Goal: Obtain resource: Download file/media

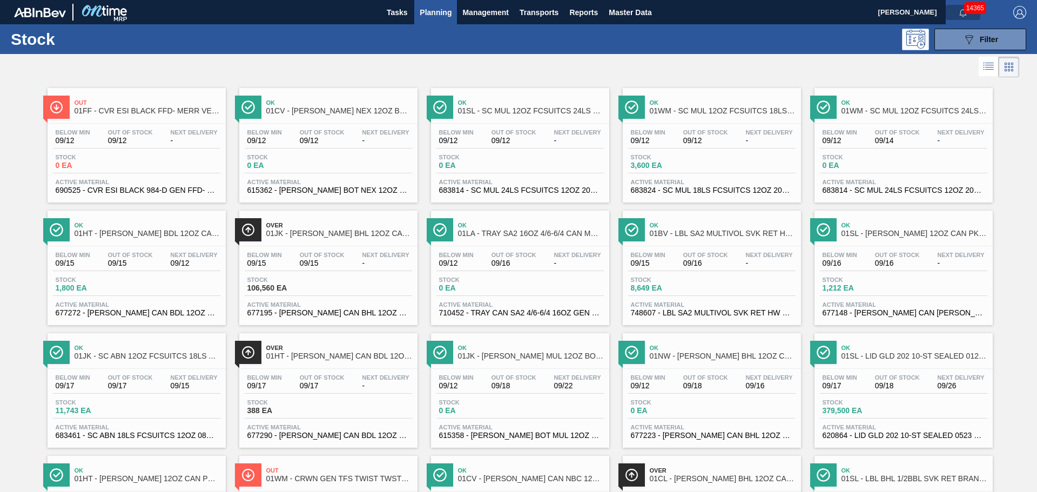
drag, startPoint x: 960, startPoint y: 14, endPoint x: 978, endPoint y: 31, distance: 25.2
click at [960, 14] on icon "button" at bounding box center [963, 13] width 9 height 9
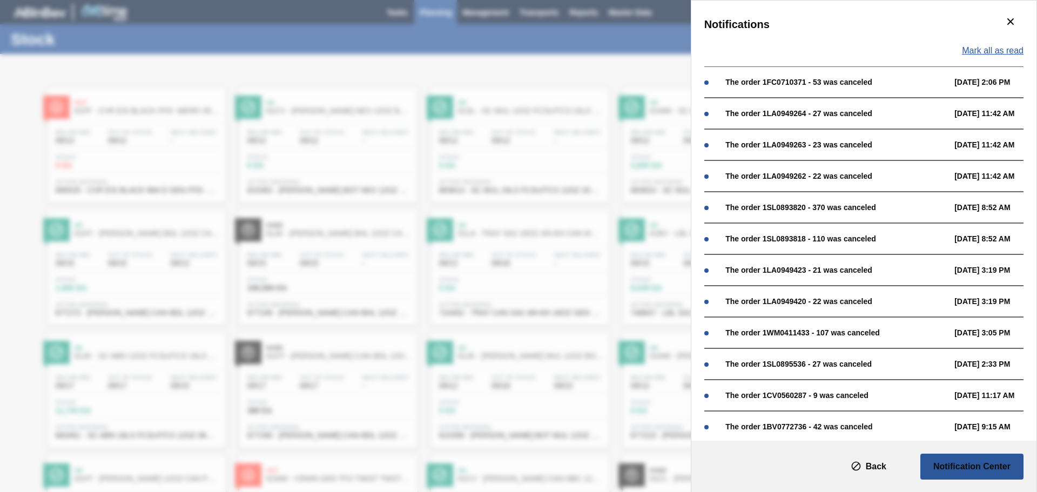
click at [1007, 52] on span "Mark all as read" at bounding box center [993, 51] width 62 height 10
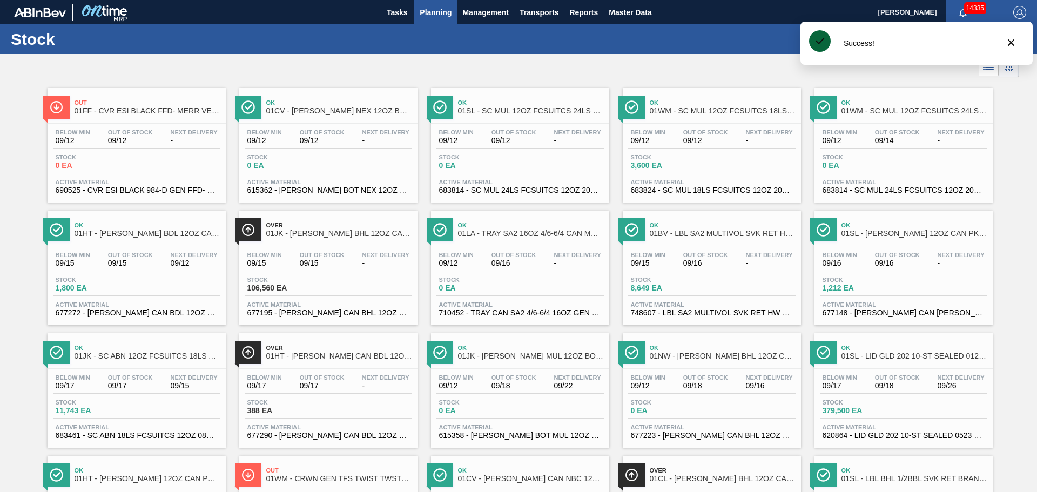
click at [582, 52] on div "Stock 089F7B8B-B2A5-4AFE-B5C0-19BA573D28AC Filter" at bounding box center [518, 39] width 1037 height 30
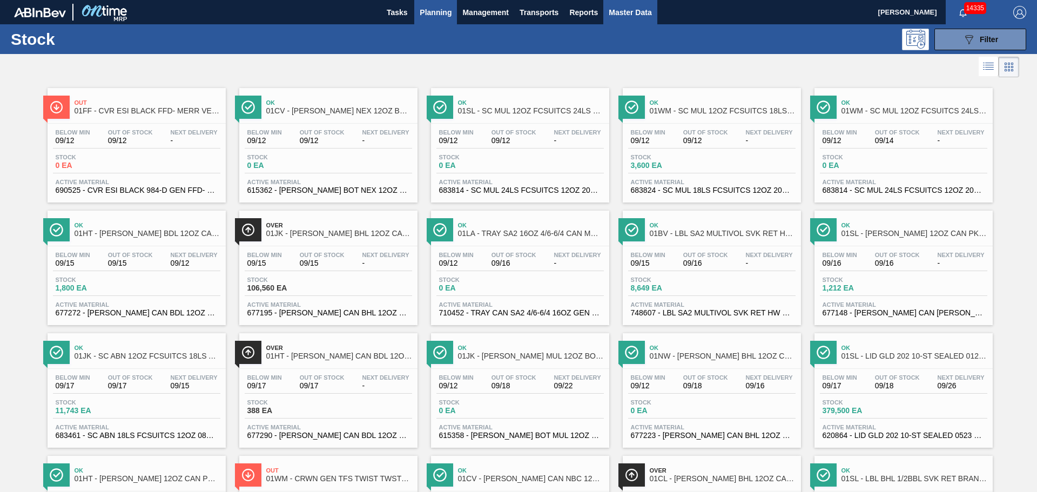
click at [625, 11] on span "Master Data" at bounding box center [630, 12] width 43 height 13
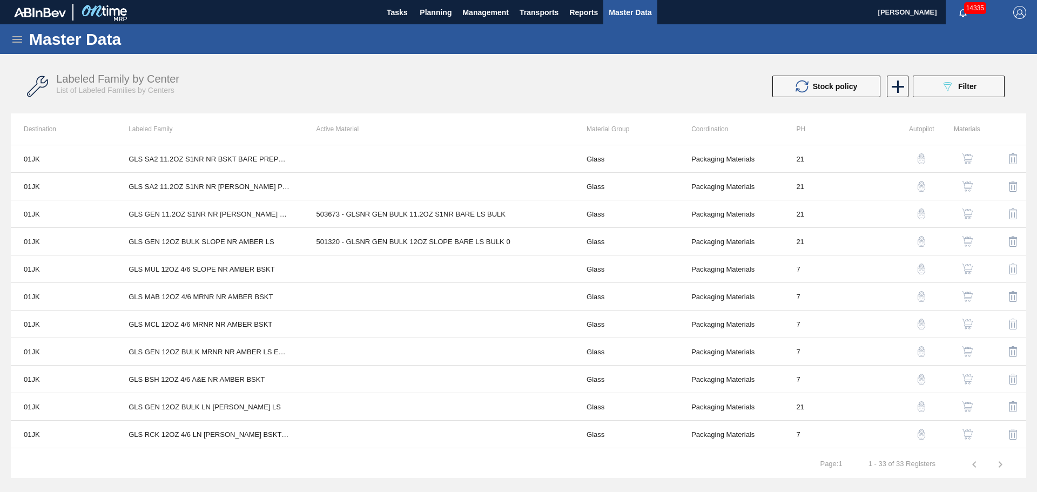
click at [21, 41] on icon at bounding box center [17, 39] width 13 height 13
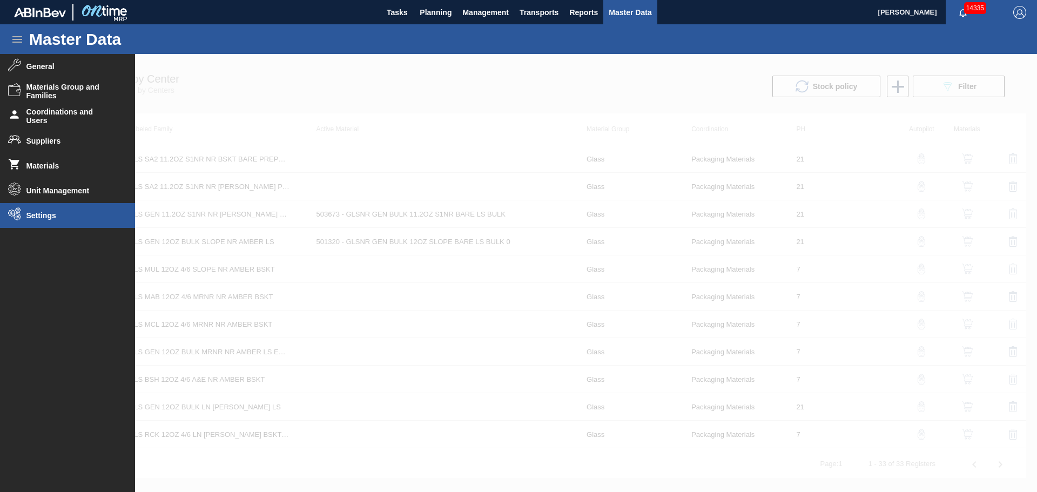
click at [51, 211] on li "Settings" at bounding box center [67, 215] width 135 height 25
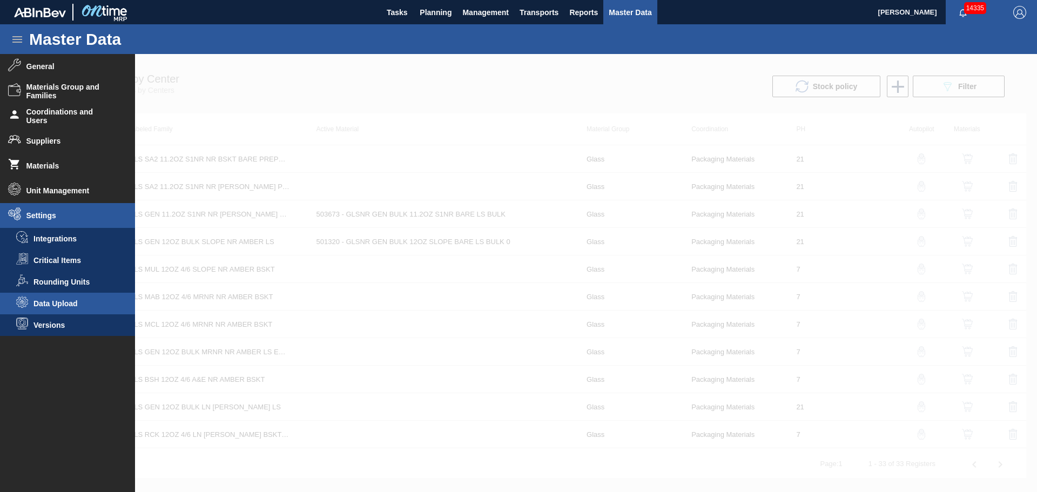
click at [89, 314] on li "Data Upload" at bounding box center [67, 304] width 135 height 22
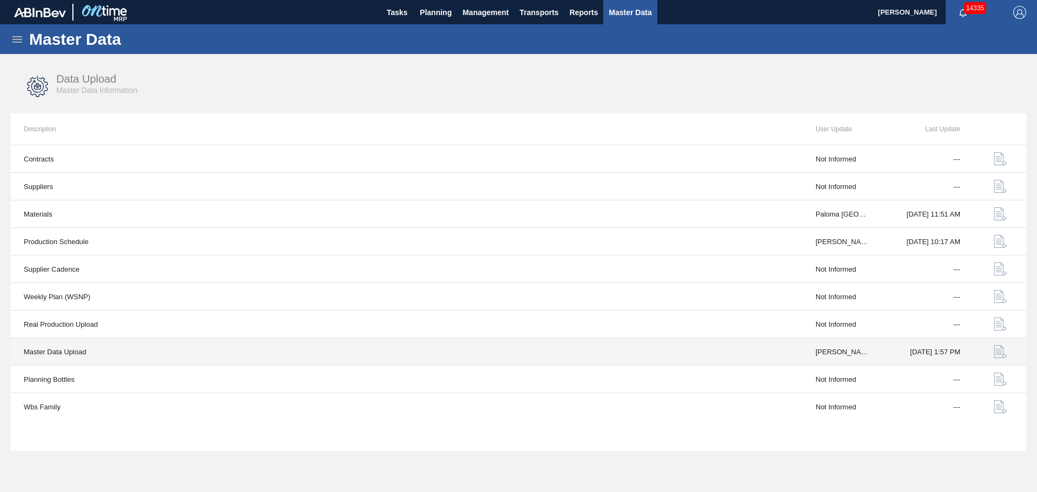
click at [1003, 352] on img "button" at bounding box center [1000, 351] width 13 height 13
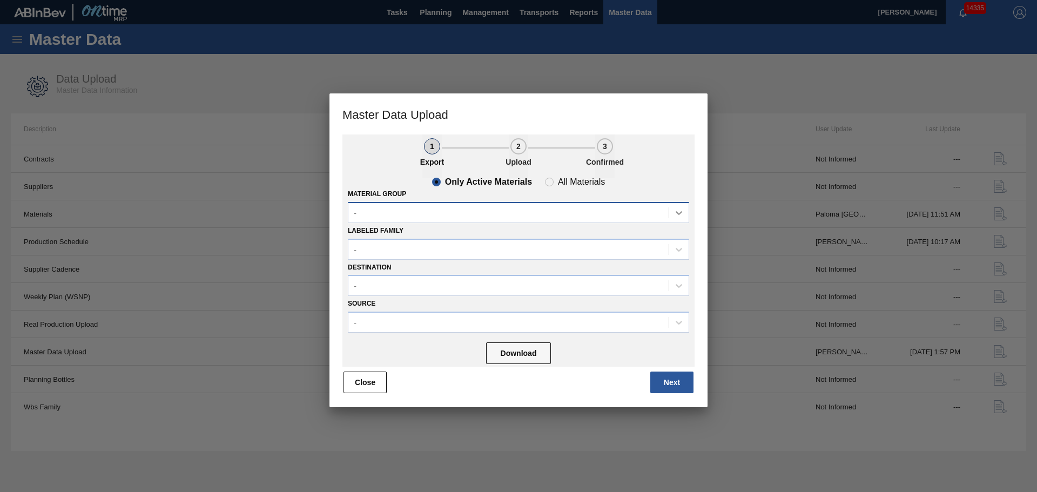
click at [688, 214] on div "Only Active Materials All Materials Material Group - Labeled Family - Destinati…" at bounding box center [519, 272] width 352 height 189
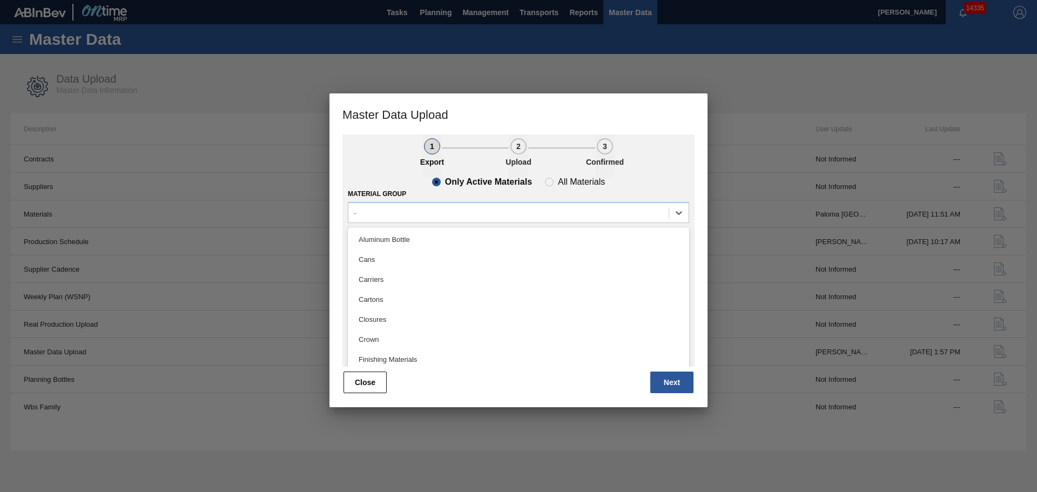
click at [674, 176] on ul "1 Export 2 Upload 3 Confirmed" at bounding box center [519, 156] width 352 height 43
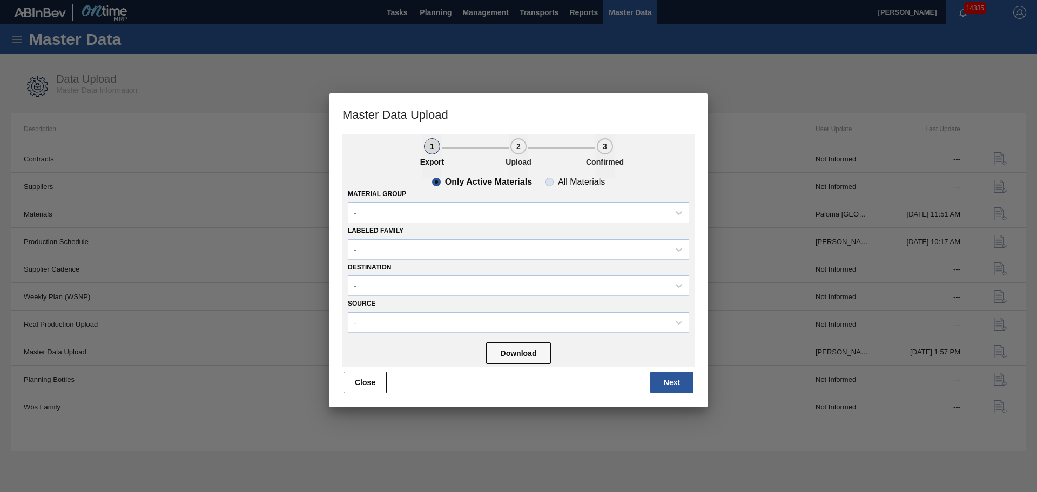
click at [552, 184] on span "All Materials" at bounding box center [575, 182] width 60 height 9
click at [552, 184] on input "All Materials" at bounding box center [549, 181] width 17 height 17
radio input "true"
radio input "false"
click at [554, 214] on div "-" at bounding box center [508, 213] width 320 height 16
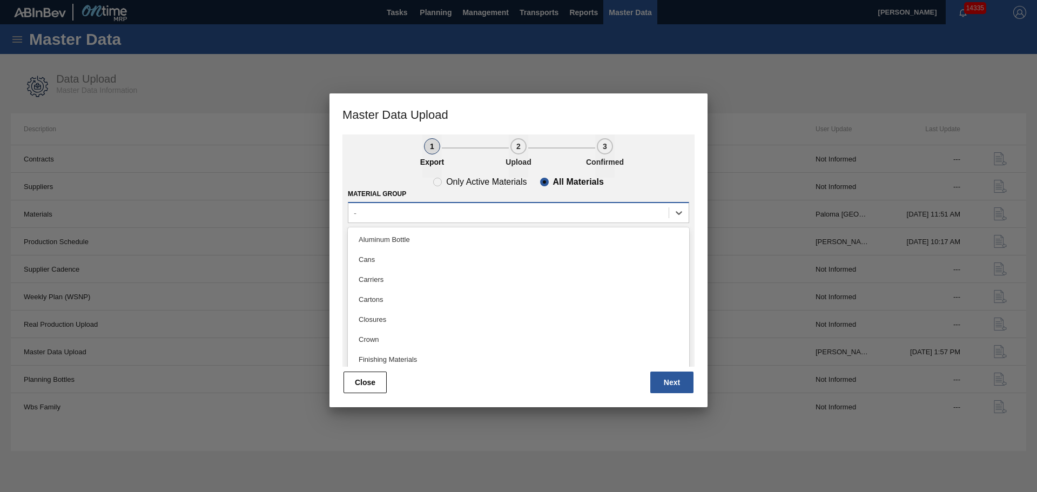
type Group "g"
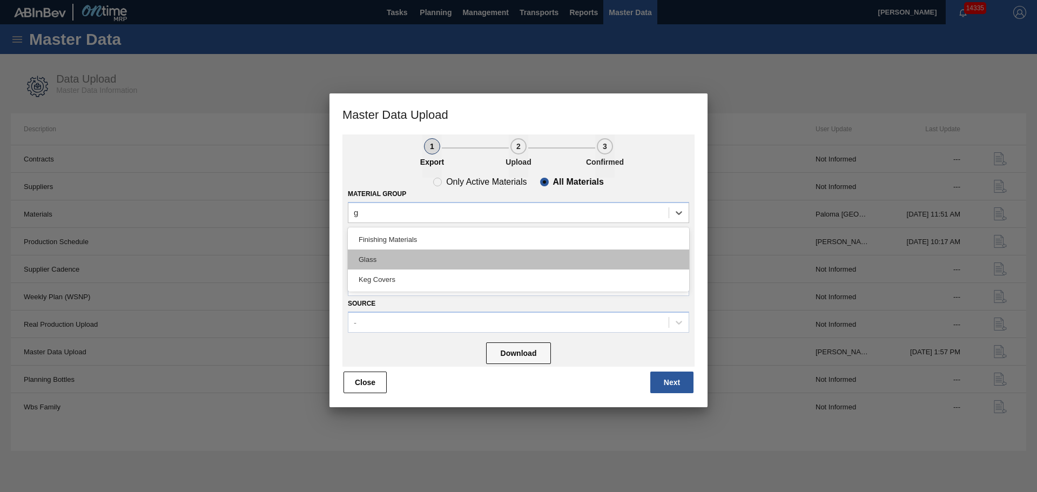
click at [465, 251] on div "Glass" at bounding box center [518, 260] width 341 height 20
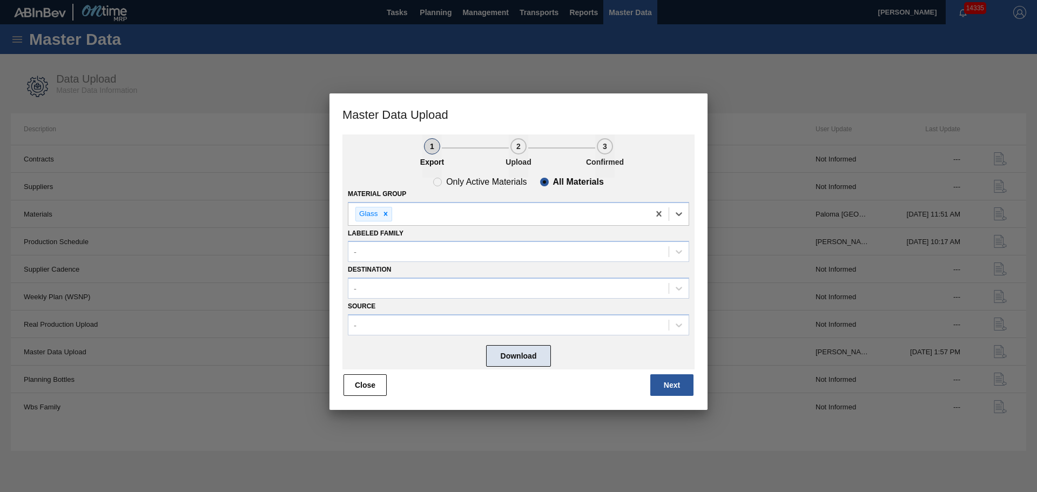
click at [536, 361] on button "Download" at bounding box center [518, 356] width 65 height 22
